Goal: Transaction & Acquisition: Purchase product/service

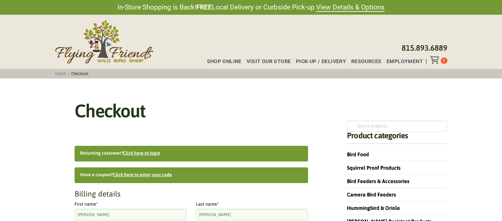
select select "RI"
click at [410, 61] on span "Employment" at bounding box center [404, 61] width 36 height 5
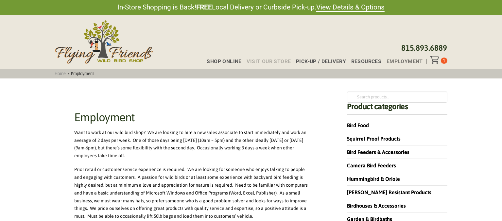
click at [268, 61] on span "Visit Our Store" at bounding box center [268, 61] width 44 height 5
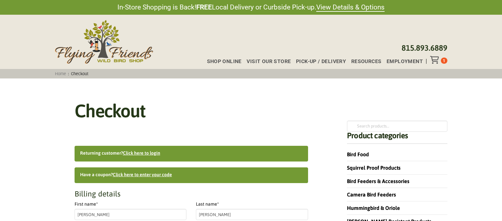
select select "RI"
